Goal: Task Accomplishment & Management: Complete application form

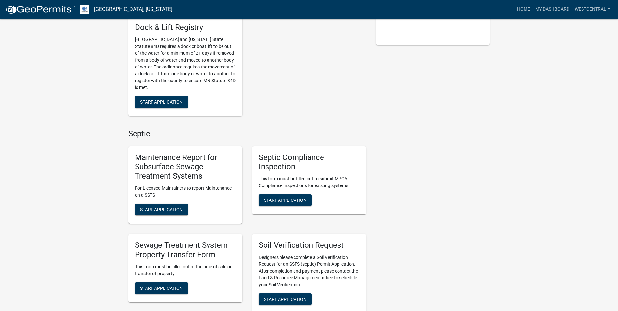
scroll to position [228, 0]
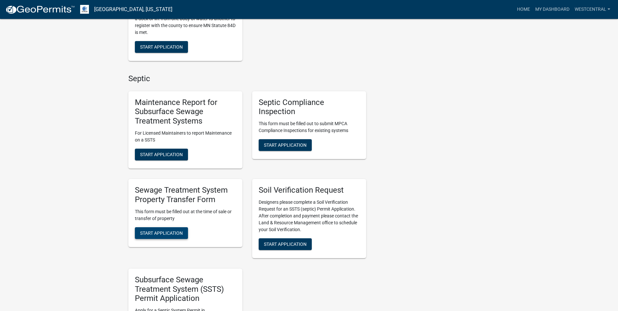
click at [173, 230] on span "Start Application" at bounding box center [161, 232] width 43 height 5
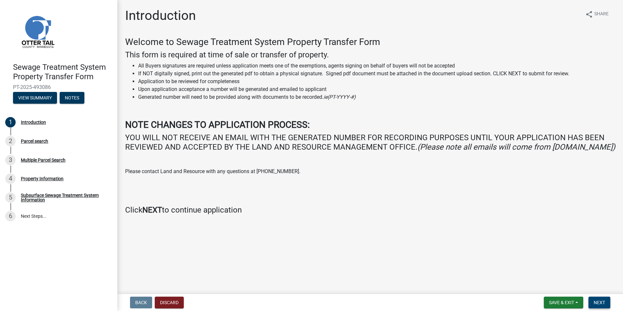
click at [596, 301] on span "Next" at bounding box center [598, 302] width 11 height 5
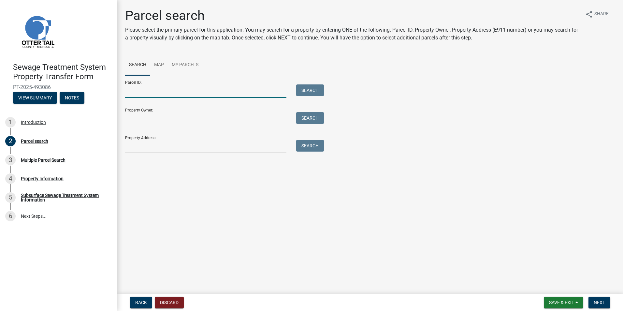
click at [128, 89] on input "Parcel ID:" at bounding box center [205, 90] width 161 height 13
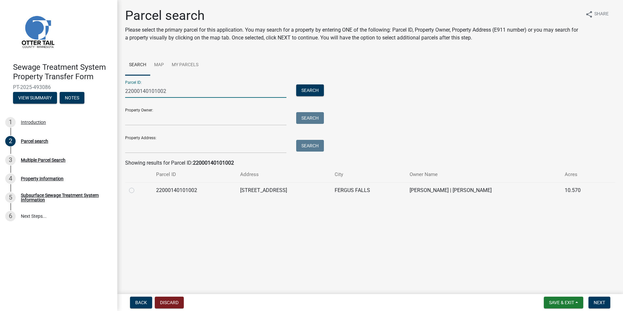
type input "22000140101002"
click at [137, 186] on label at bounding box center [137, 186] width 0 height 0
click at [137, 191] on input "radio" at bounding box center [139, 188] width 4 height 4
radio input "true"
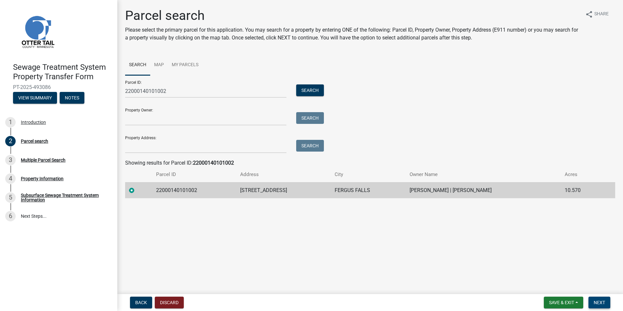
click at [598, 301] on span "Next" at bounding box center [598, 302] width 11 height 5
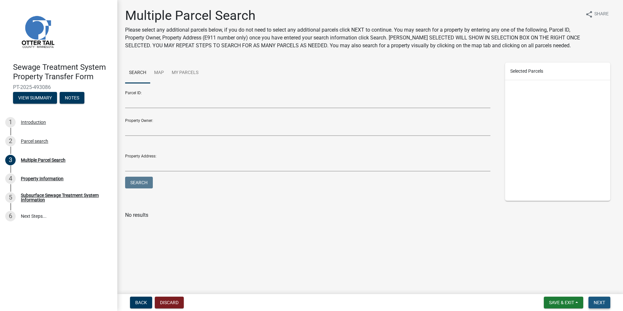
click at [598, 301] on span "Next" at bounding box center [598, 302] width 11 height 5
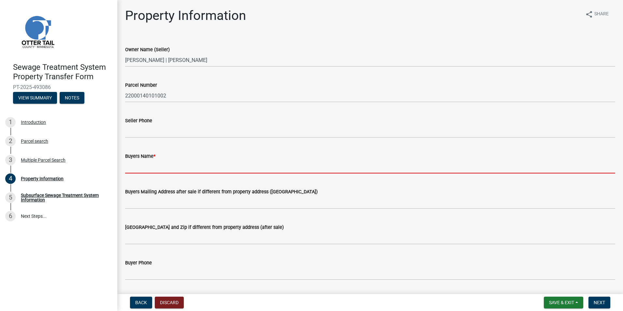
click at [140, 170] on input "Buyers Name *" at bounding box center [370, 166] width 490 height 13
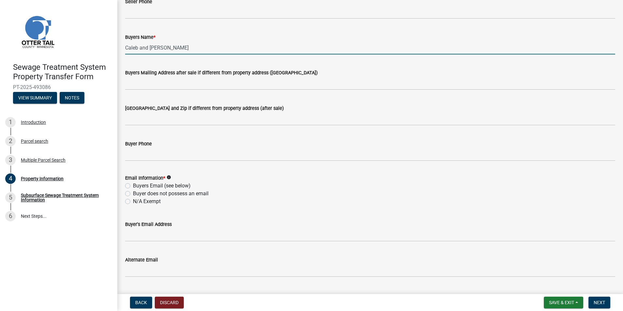
scroll to position [130, 0]
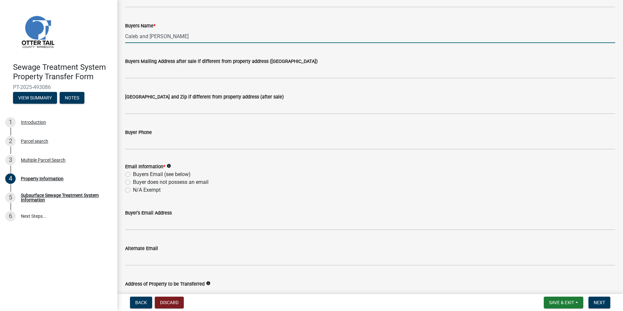
type input "Caleb and [PERSON_NAME]"
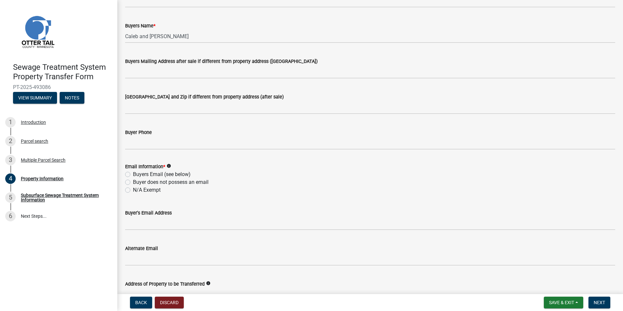
click at [133, 174] on label "Buyers Email (see below)" at bounding box center [162, 174] width 58 height 8
click at [133, 174] on input "Buyers Email (see below)" at bounding box center [135, 172] width 4 height 4
radio input "true"
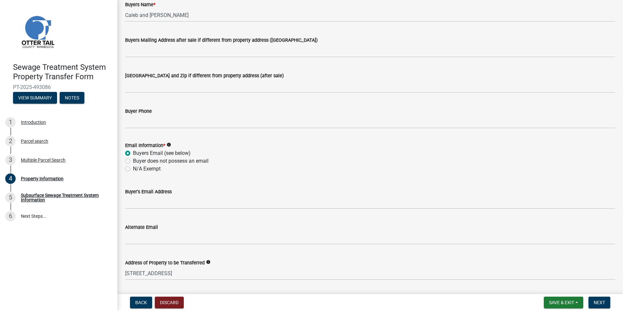
scroll to position [163, 0]
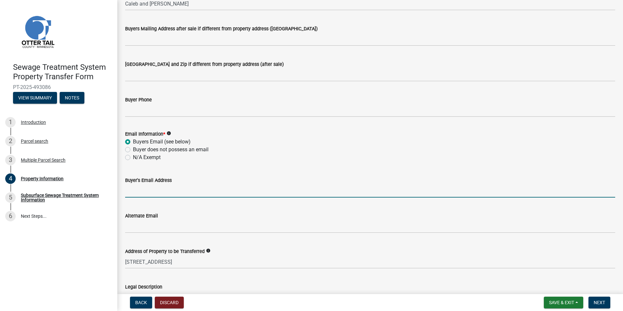
click at [125, 194] on input "Buyer's Email Address" at bounding box center [370, 190] width 490 height 13
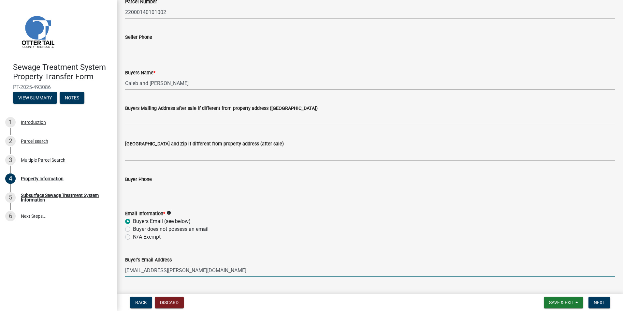
scroll to position [82, 0]
type input "[EMAIL_ADDRESS][PERSON_NAME][DOMAIN_NAME]"
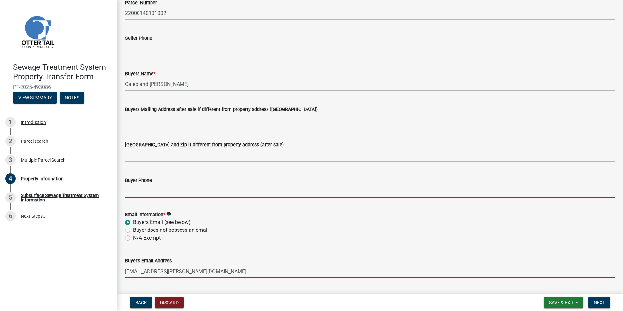
click at [133, 193] on input "Buyer Phone" at bounding box center [370, 190] width 490 height 13
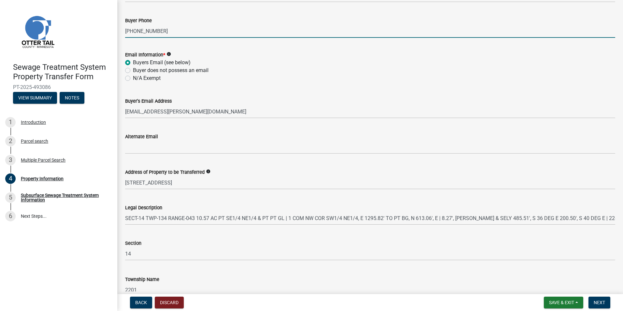
scroll to position [278, 0]
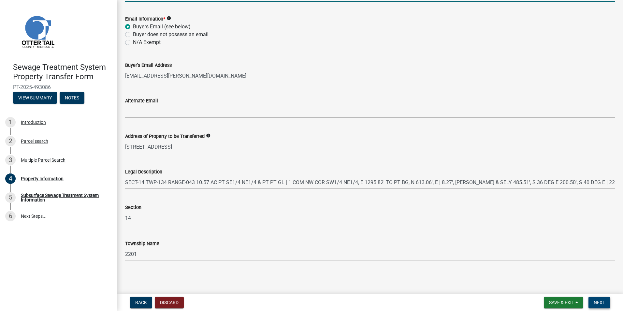
type input "[PHONE_NUMBER]"
click at [602, 303] on span "Next" at bounding box center [598, 302] width 11 height 5
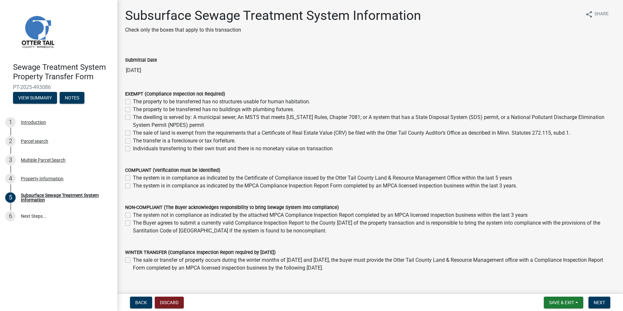
click at [133, 187] on label "The system is in compliance as indicated by the MPCA Compliance Inspection Repo…" at bounding box center [325, 186] width 384 height 8
click at [133, 186] on input "The system is in compliance as indicated by the MPCA Compliance Inspection Repo…" at bounding box center [135, 184] width 4 height 4
checkbox input "true"
checkbox input "false"
checkbox input "true"
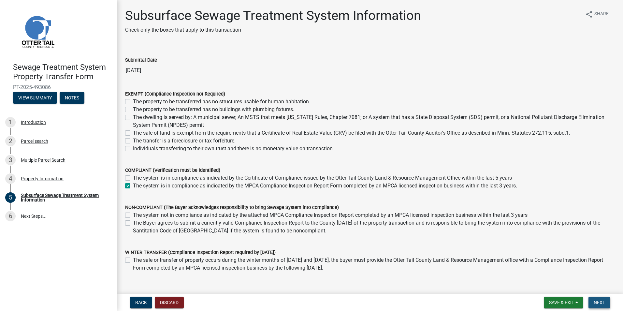
click at [602, 300] on span "Next" at bounding box center [598, 302] width 11 height 5
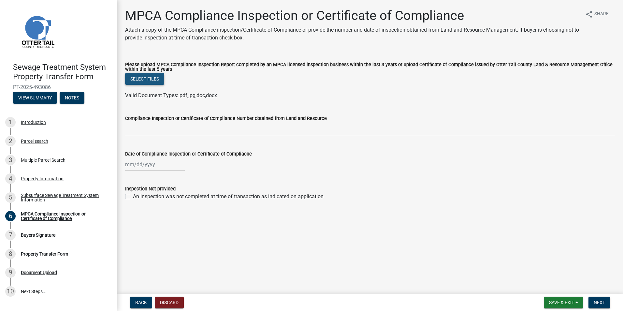
click at [145, 76] on button "Select files" at bounding box center [144, 79] width 39 height 12
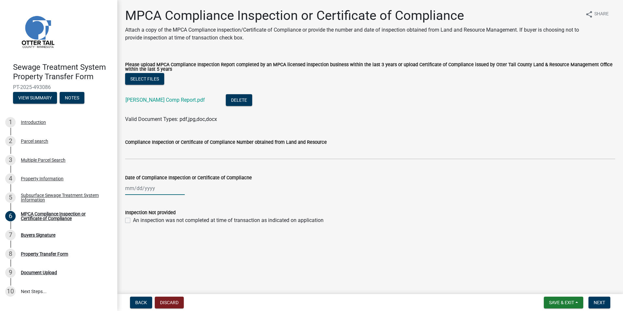
click at [126, 191] on div at bounding box center [155, 187] width 60 height 13
select select "10"
select select "2025"
click at [131, 203] on span "Previous month" at bounding box center [131, 201] width 5 height 5
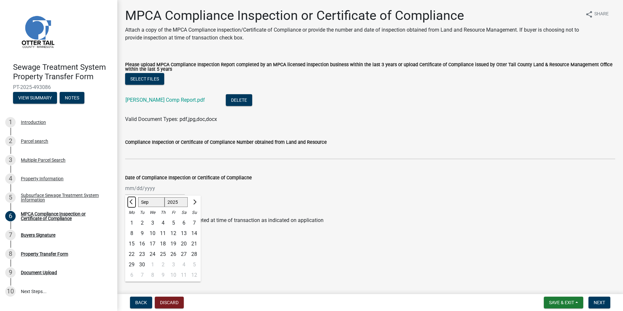
select select "8"
click at [163, 243] on div "14" at bounding box center [163, 243] width 10 height 10
type input "[DATE]"
click at [595, 302] on span "Next" at bounding box center [598, 302] width 11 height 5
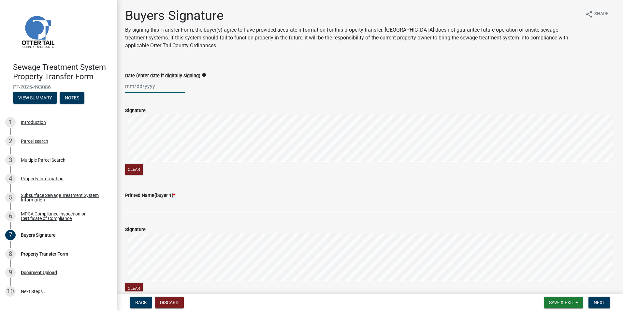
click at [132, 88] on div at bounding box center [155, 85] width 60 height 13
select select "10"
select select "2025"
click at [164, 151] on div "23" at bounding box center [163, 152] width 10 height 10
type input "[DATE]"
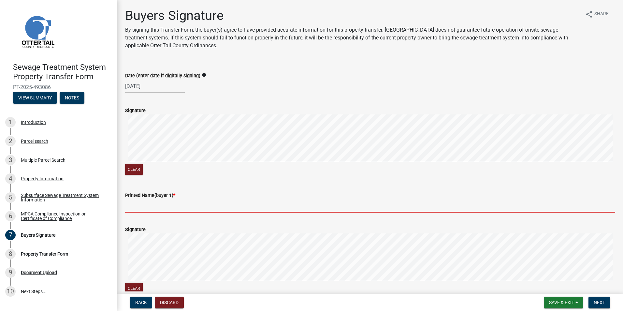
click at [145, 211] on input "Printed Name(buyer 1) *" at bounding box center [370, 205] width 490 height 13
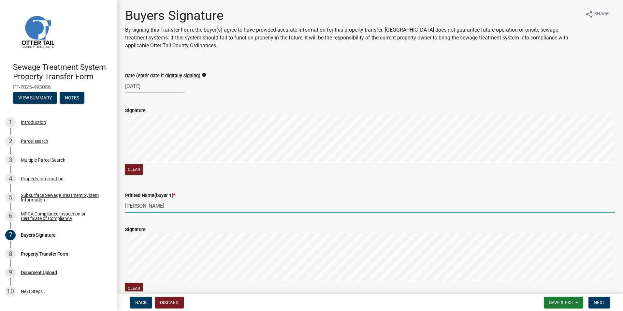
scroll to position [98, 0]
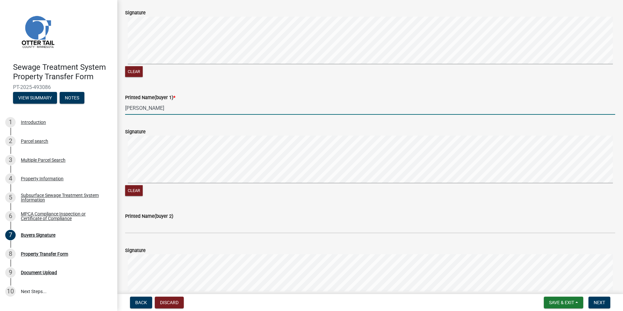
type input "[PERSON_NAME]"
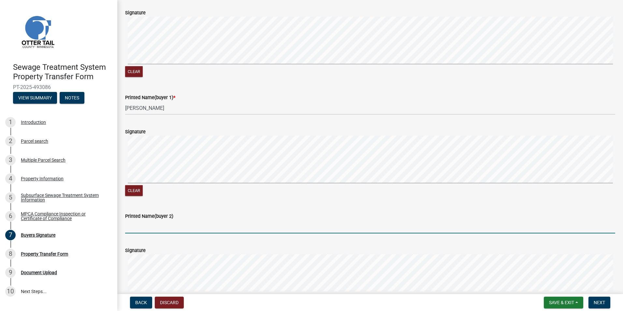
drag, startPoint x: 137, startPoint y: 229, endPoint x: 175, endPoint y: 227, distance: 38.1
click at [137, 229] on input "Printed Name(buyer 2)" at bounding box center [370, 226] width 490 height 13
type input "[PERSON_NAME]"
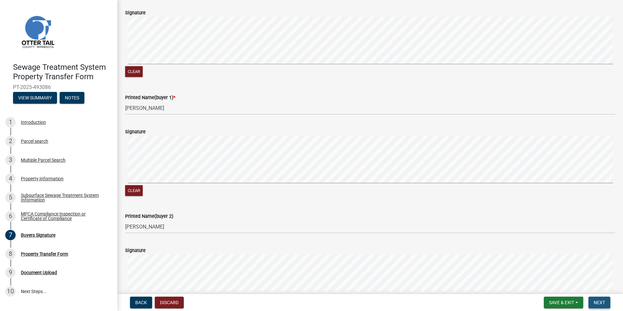
click at [599, 300] on span "Next" at bounding box center [598, 302] width 11 height 5
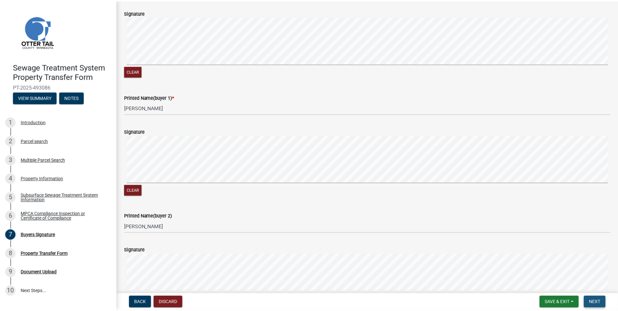
scroll to position [0, 0]
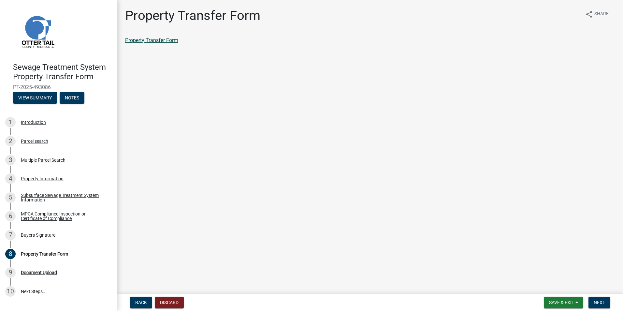
click at [162, 41] on link "Property Transfer Form" at bounding box center [151, 40] width 53 height 6
drag, startPoint x: 565, startPoint y: 304, endPoint x: 446, endPoint y: 300, distance: 118.6
click at [565, 304] on span "Save & Exit" at bounding box center [561, 302] width 25 height 5
click at [547, 285] on button "Save & Exit" at bounding box center [557, 285] width 52 height 16
